Goal: Task Accomplishment & Management: Manage account settings

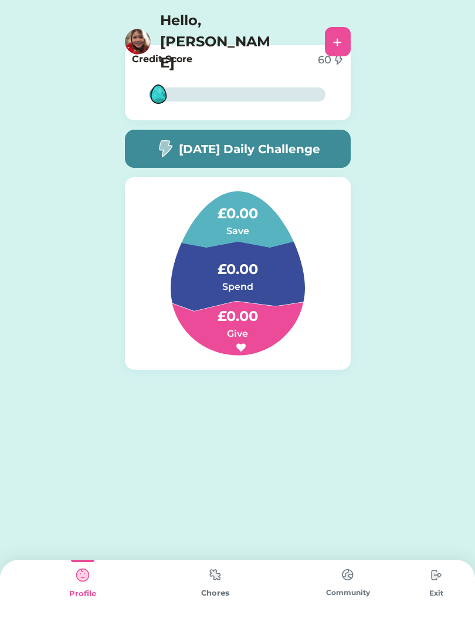
click at [140, 29] on img at bounding box center [138, 42] width 26 height 26
click at [172, 24] on h4 "Hello, [PERSON_NAME]" at bounding box center [218, 41] width 117 height 63
click at [223, 26] on h4 "Hello, [PERSON_NAME]" at bounding box center [218, 41] width 117 height 63
click at [236, 22] on h4 "Hello, [PERSON_NAME]" at bounding box center [218, 41] width 117 height 63
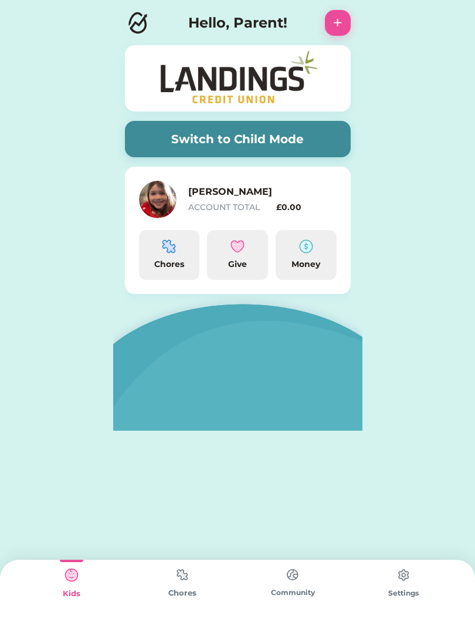
click at [187, 579] on img at bounding box center [182, 574] width 23 height 23
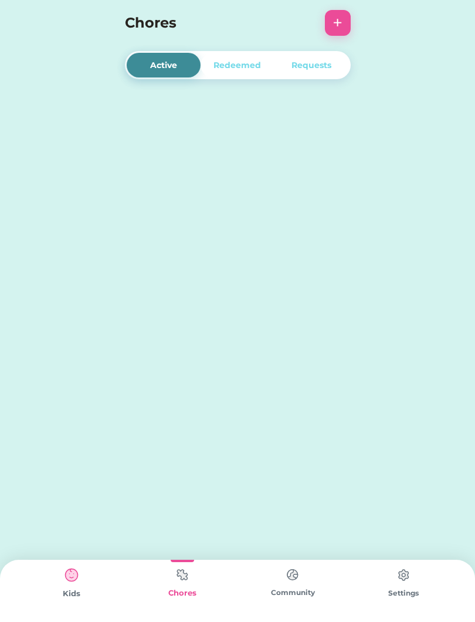
click at [175, 585] on img at bounding box center [182, 574] width 23 height 23
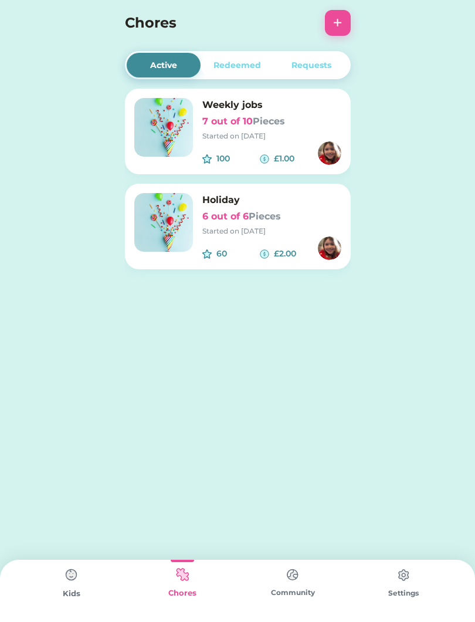
click at [241, 59] on div "Redeemed" at bounding box center [238, 65] width 48 height 12
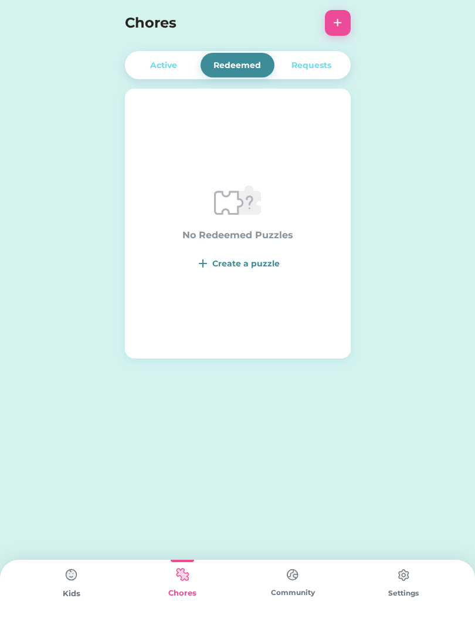
click at [309, 67] on div "Requests" at bounding box center [312, 65] width 40 height 12
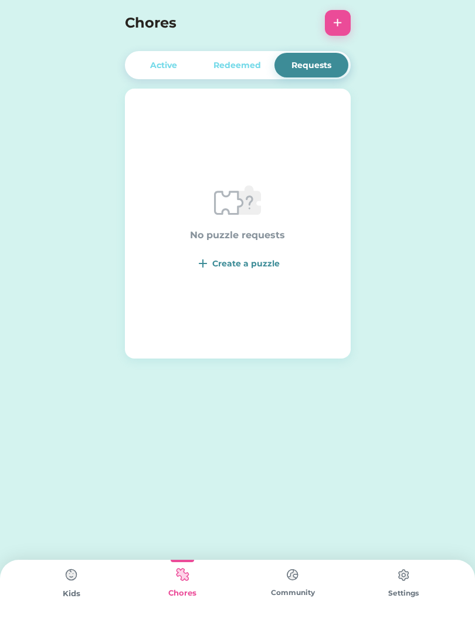
click at [156, 62] on div "Active" at bounding box center [163, 65] width 27 height 12
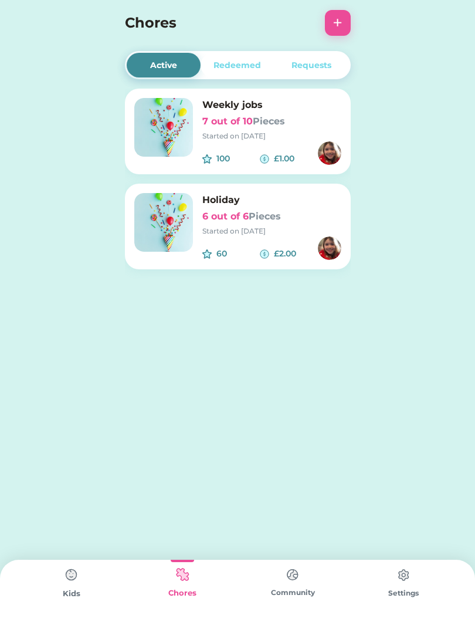
click at [69, 585] on img at bounding box center [71, 574] width 23 height 23
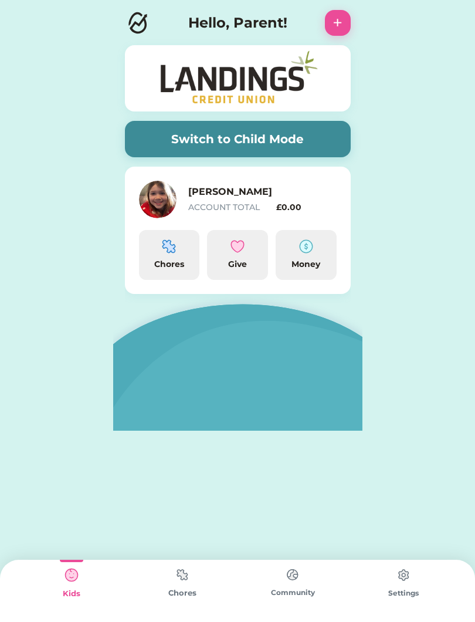
click at [279, 130] on button "Switch to Child Mode" at bounding box center [238, 139] width 226 height 36
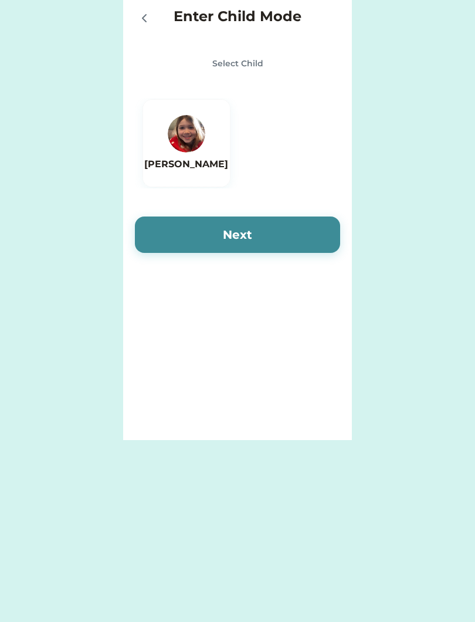
click at [172, 134] on img at bounding box center [187, 134] width 38 height 38
click at [255, 233] on button "Next" at bounding box center [237, 234] width 205 height 36
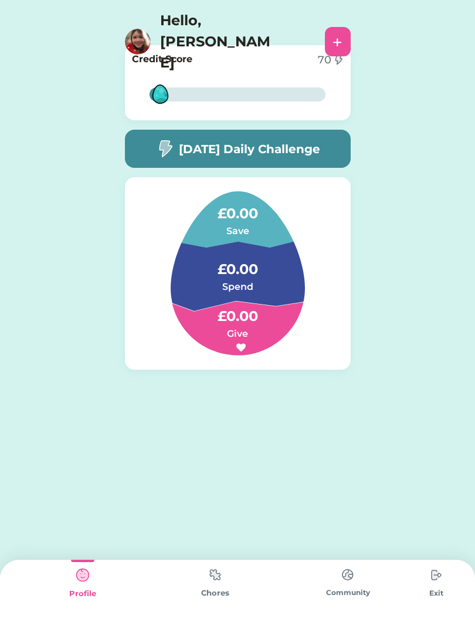
click at [219, 593] on div "Chores" at bounding box center [215, 593] width 133 height 12
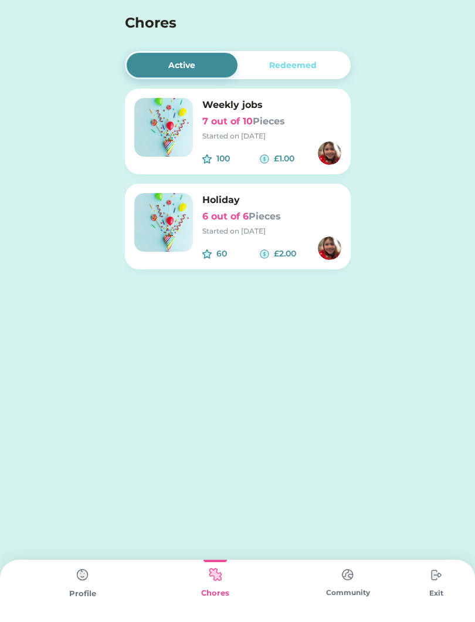
click at [341, 585] on img at bounding box center [347, 574] width 23 height 23
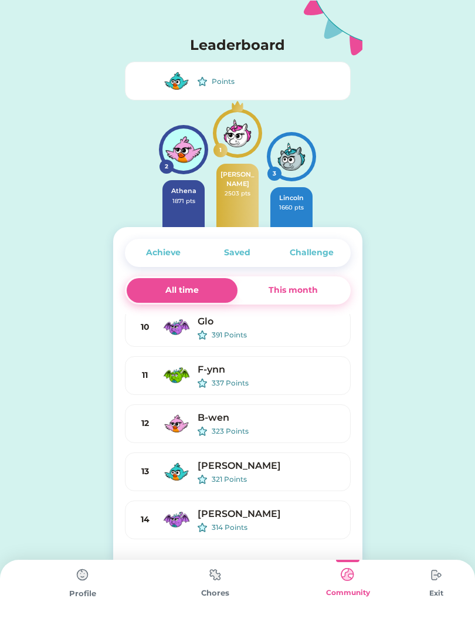
scroll to position [295, 0]
click at [183, 92] on img at bounding box center [177, 81] width 28 height 28
click at [305, 79] on div "Points" at bounding box center [276, 81] width 129 height 11
click at [333, 89] on div "Points" at bounding box center [238, 81] width 226 height 39
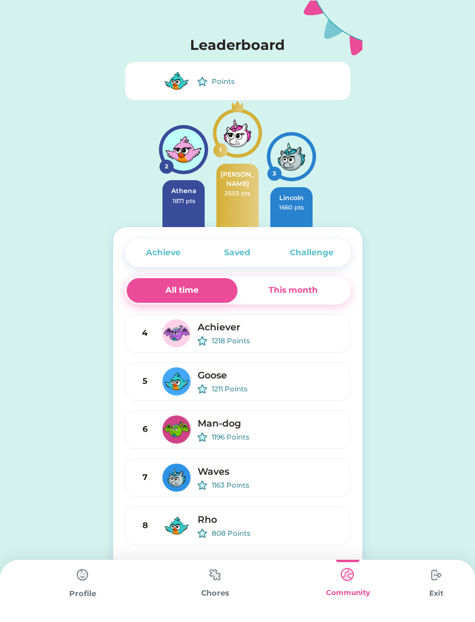
scroll to position [0, 0]
click at [310, 76] on div "Points" at bounding box center [276, 81] width 129 height 11
click at [226, 83] on div "Points" at bounding box center [276, 81] width 129 height 11
click at [210, 80] on div "Points" at bounding box center [269, 81] width 143 height 11
click at [231, 598] on div "Chores" at bounding box center [215, 593] width 133 height 12
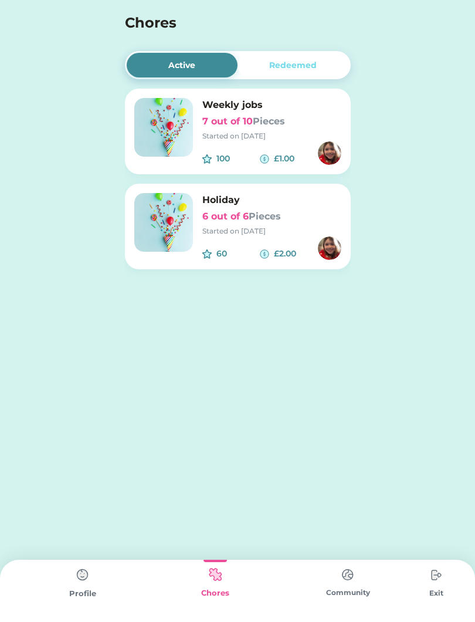
click at [75, 578] on img at bounding box center [82, 574] width 23 height 23
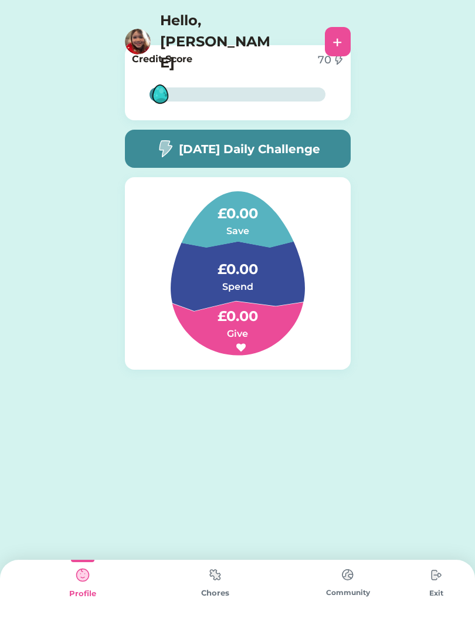
click at [233, 585] on div "Chores" at bounding box center [215, 591] width 133 height 62
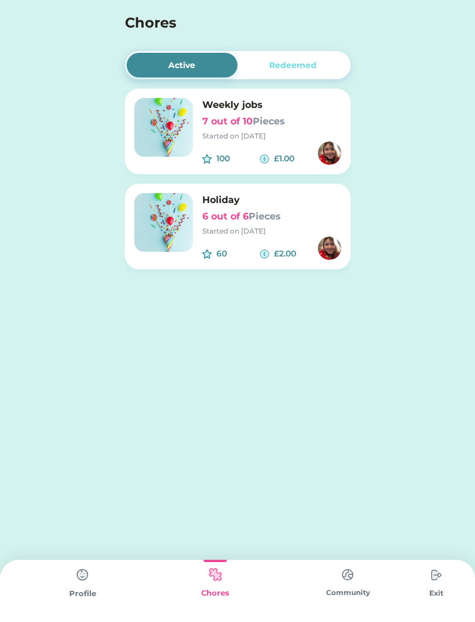
click at [93, 584] on img at bounding box center [82, 574] width 23 height 23
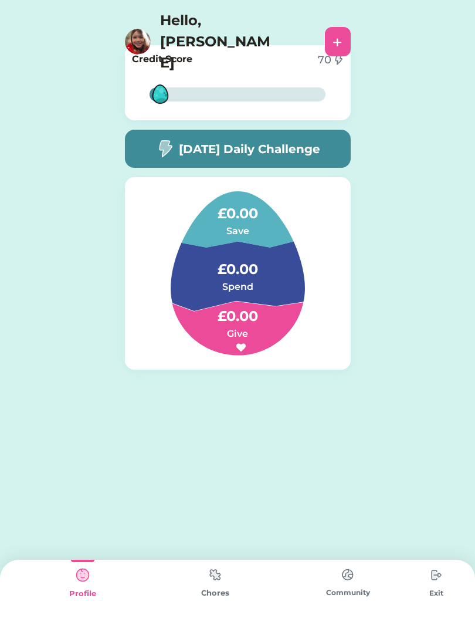
click at [317, 148] on h5 "[DATE] Daily Challenge" at bounding box center [249, 149] width 141 height 18
